Goal: Information Seeking & Learning: Check status

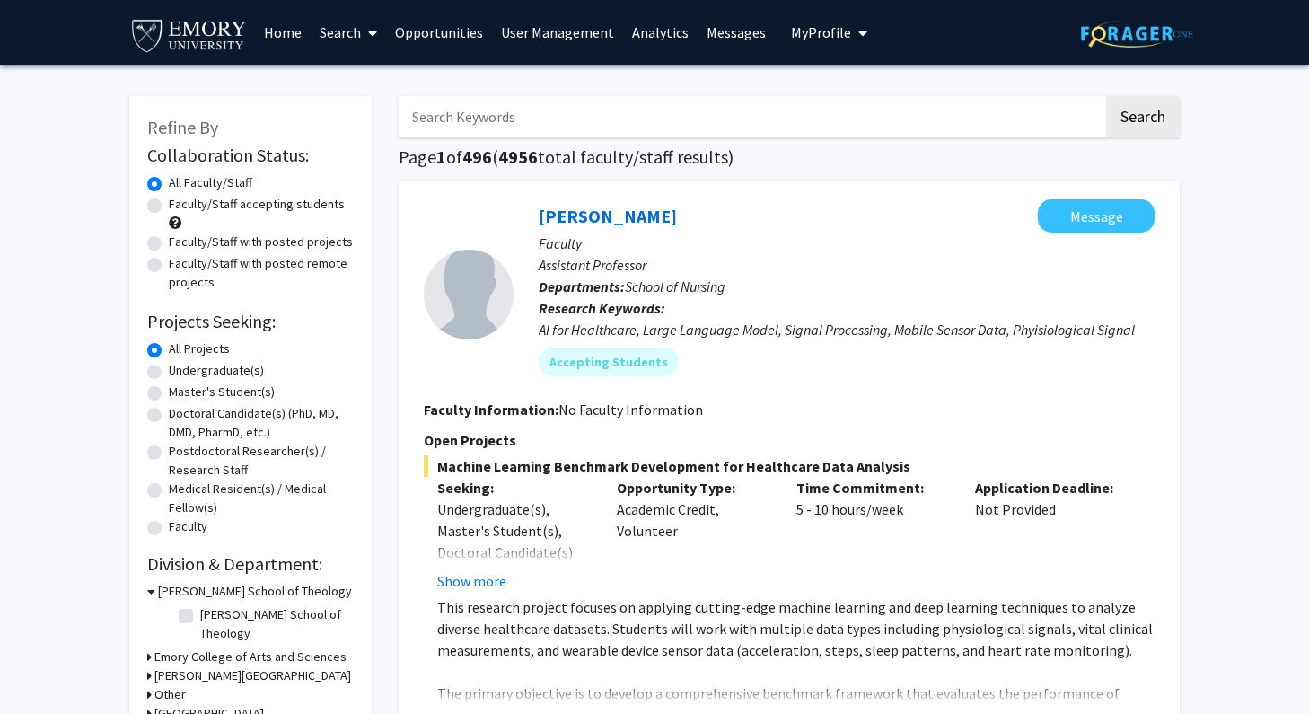
click at [451, 34] on link "Opportunities" at bounding box center [439, 32] width 106 height 63
click at [660, 31] on link "Analytics" at bounding box center [660, 32] width 75 height 63
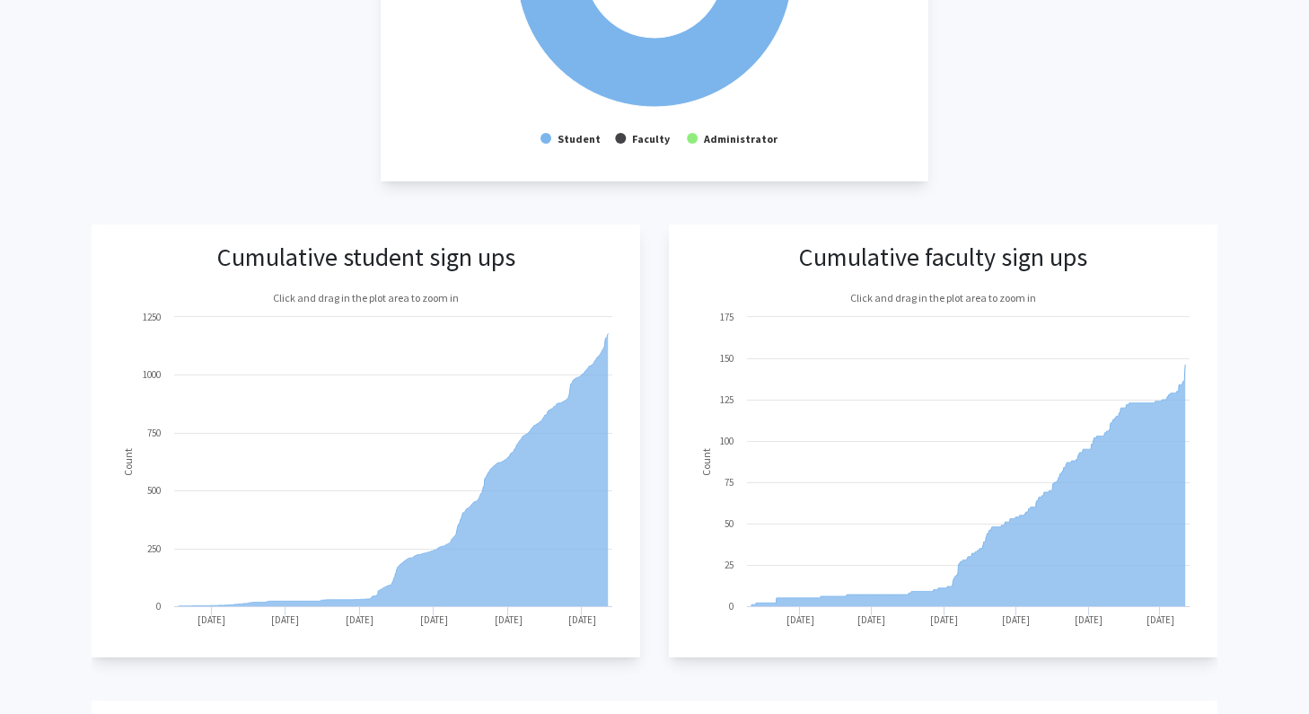
scroll to position [615, 0]
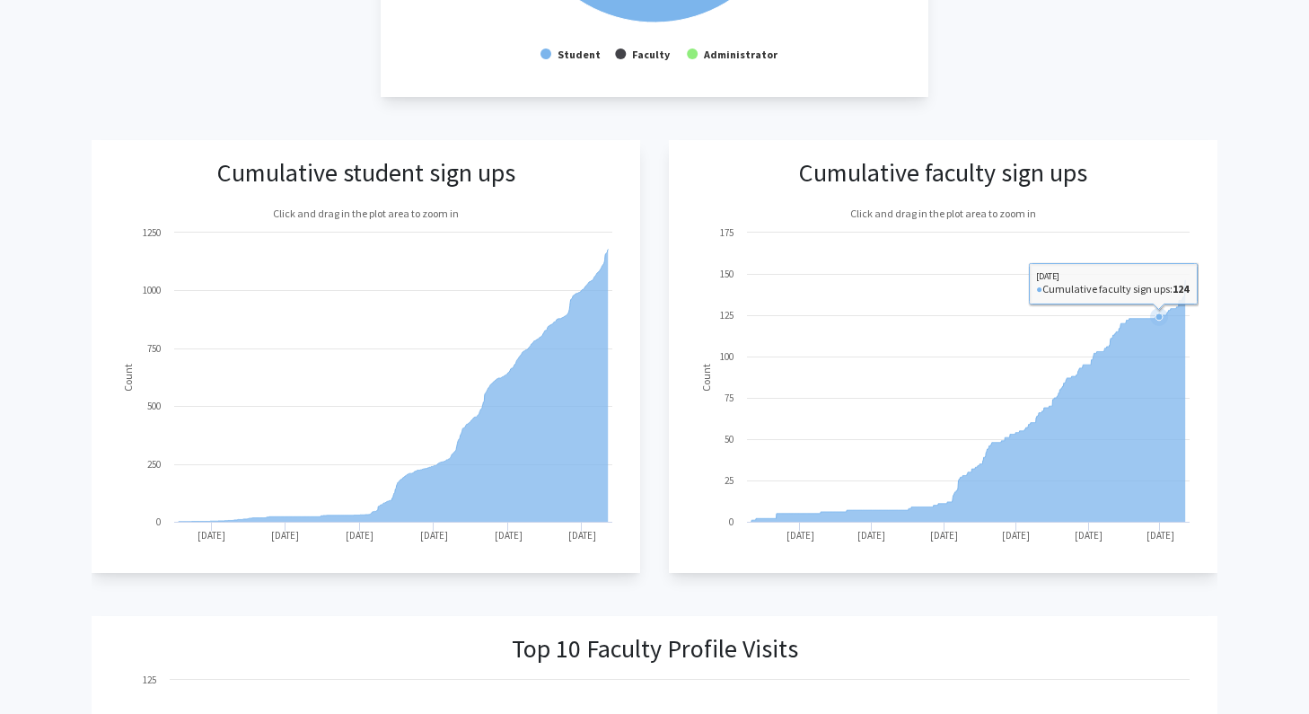
click at [1159, 355] on icon at bounding box center [968, 400] width 434 height 241
click at [1159, 357] on icon at bounding box center [968, 400] width 434 height 241
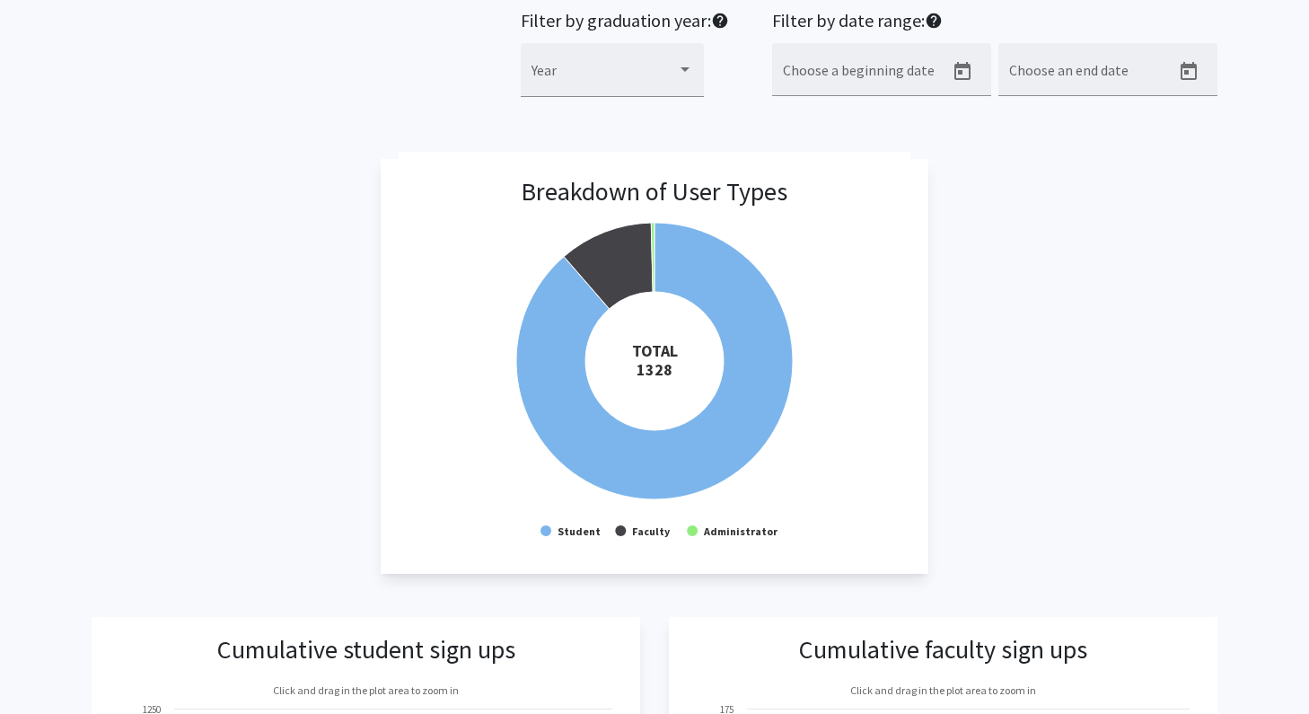
scroll to position [0, 0]
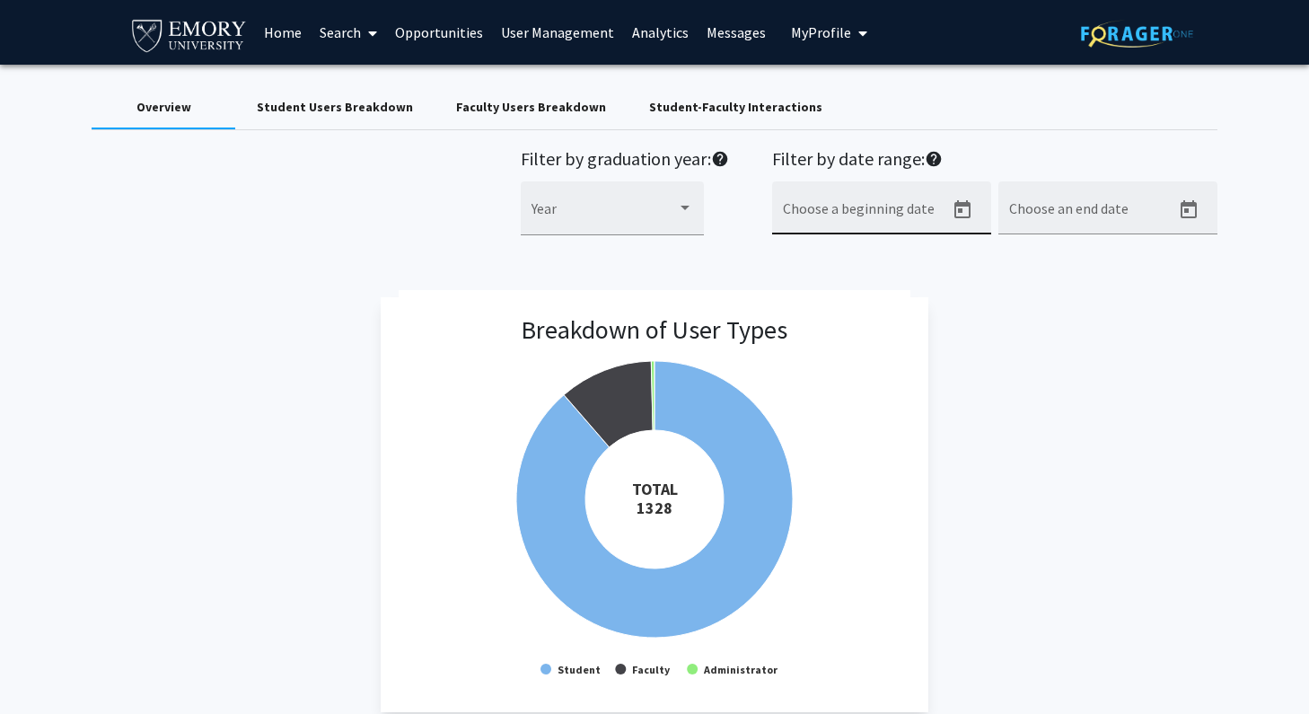
click at [816, 212] on input "Choose a beginning date" at bounding box center [864, 215] width 162 height 16
click at [965, 207] on icon "Open calendar" at bounding box center [962, 210] width 22 height 22
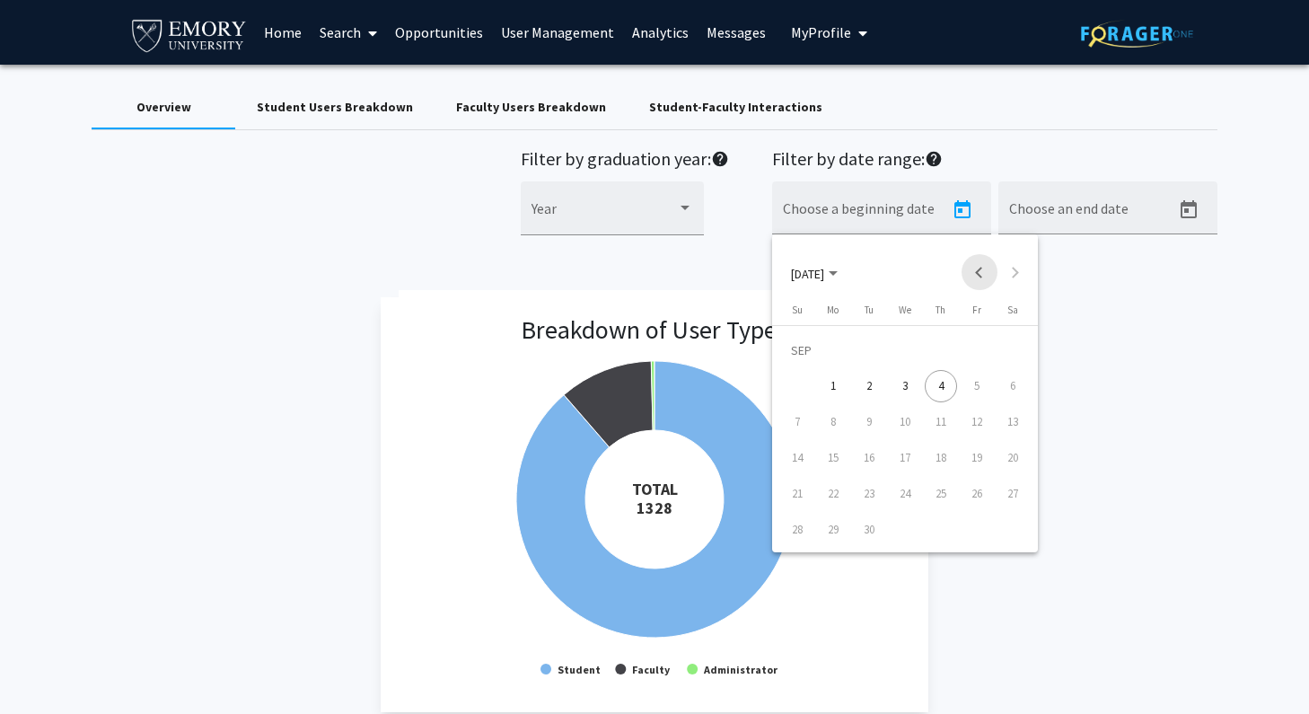
click at [977, 278] on button "Previous month" at bounding box center [979, 272] width 36 height 36
click at [940, 491] on div "28" at bounding box center [941, 494] width 32 height 32
type input "[DATE]"
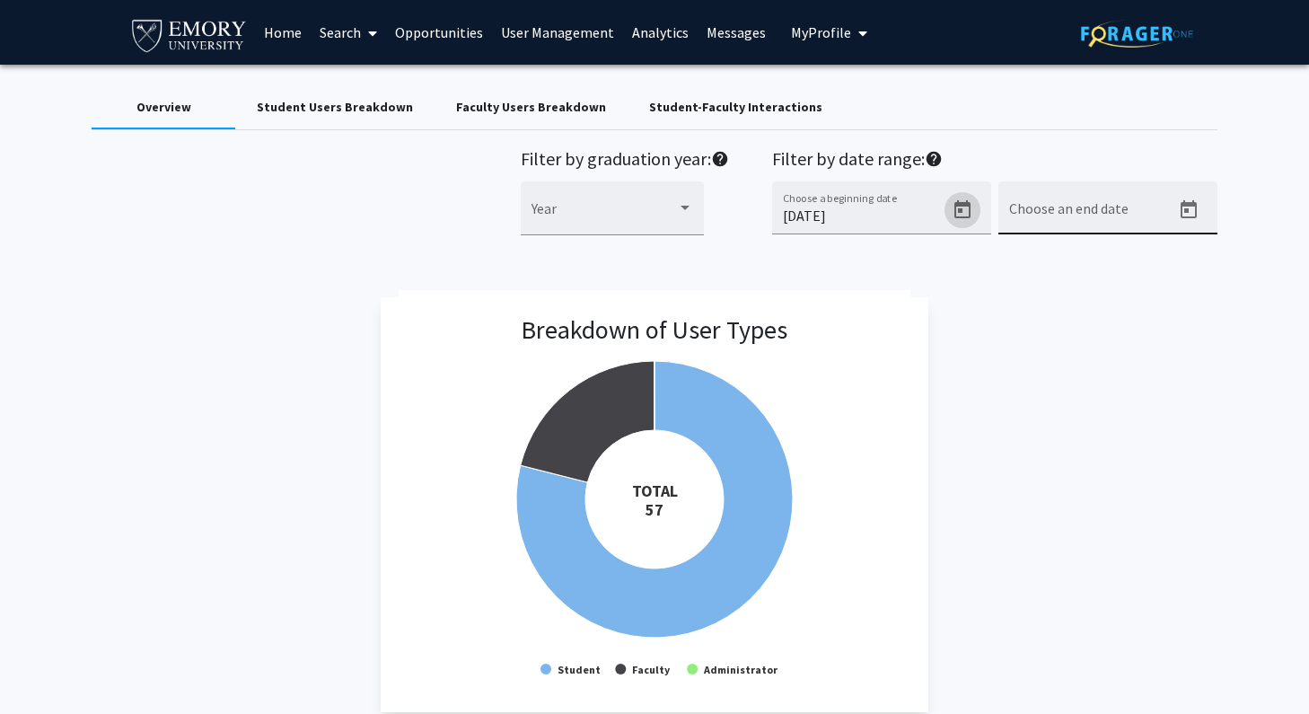
click at [1190, 210] on icon "Open calendar" at bounding box center [1189, 210] width 22 height 22
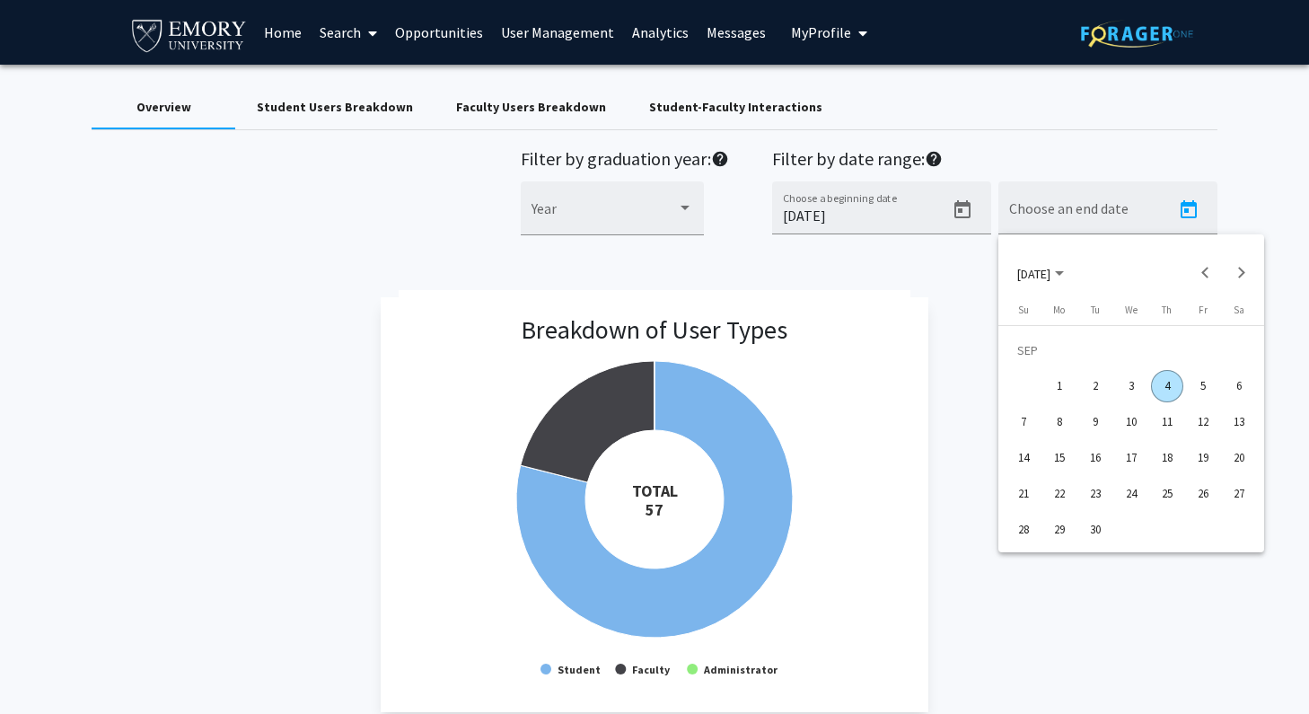
click at [1238, 384] on div "6" at bounding box center [1239, 386] width 32 height 32
type input "[DATE]"
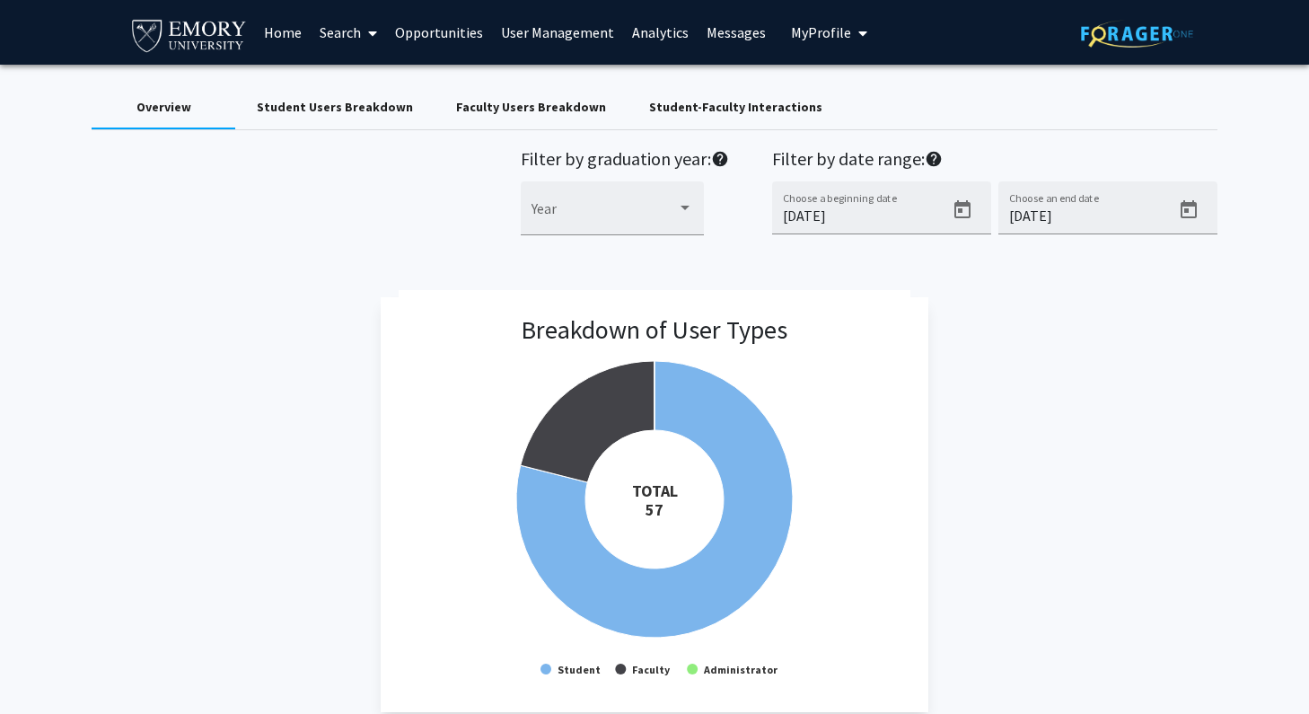
click at [805, 24] on span "My Profile" at bounding box center [821, 32] width 60 height 18
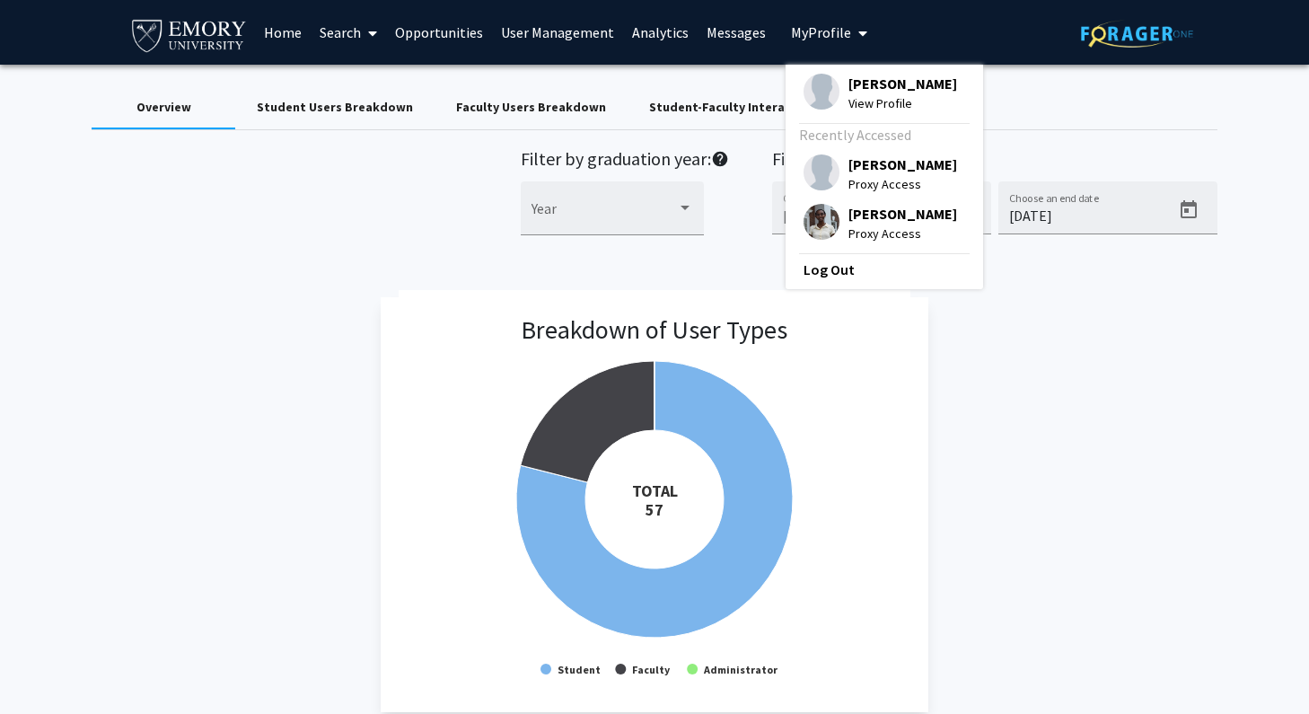
click at [855, 84] on span "[PERSON_NAME]" at bounding box center [902, 84] width 109 height 20
